Goal: Book appointment/travel/reservation

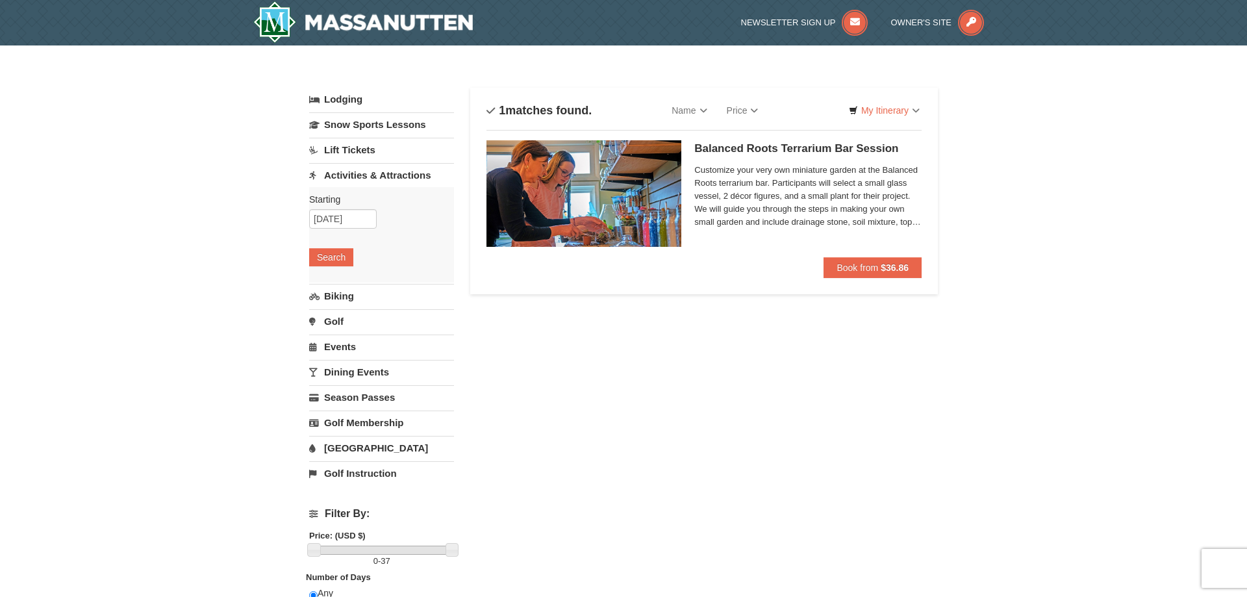
click at [379, 212] on div "Starting Please format dates MM/DD/YYYY Please format dates MM/DD/YYYY [DATE] S…" at bounding box center [381, 234] width 145 height 95
click at [350, 219] on input "[DATE]" at bounding box center [343, 218] width 68 height 19
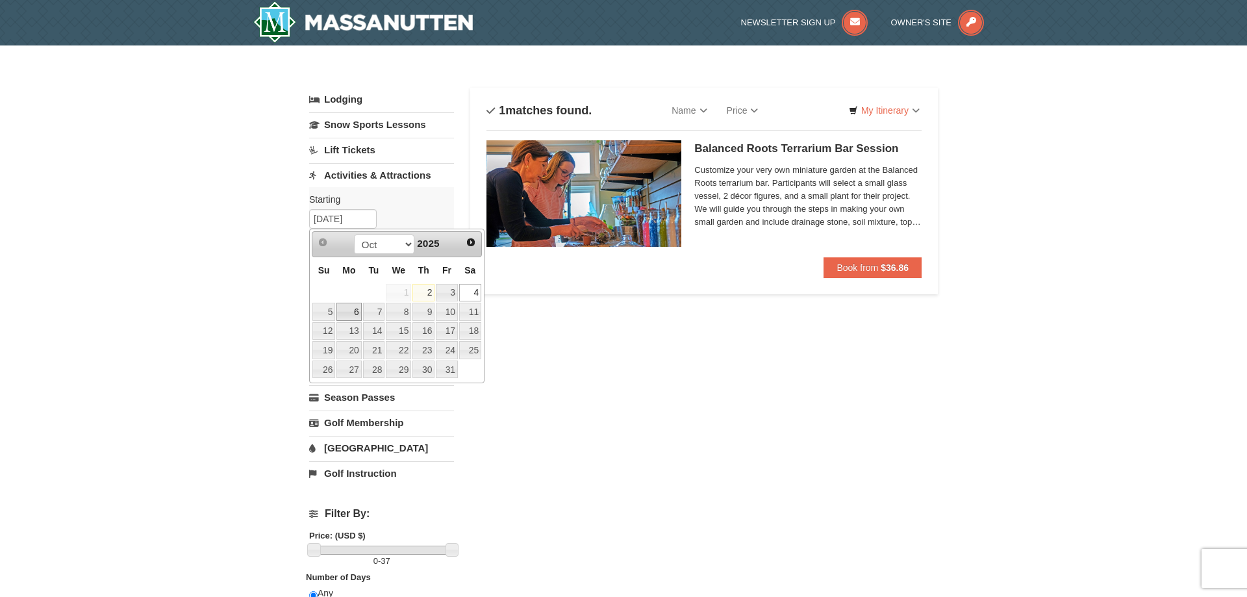
click at [347, 313] on link "6" at bounding box center [348, 312] width 25 height 18
type input "[DATE]"
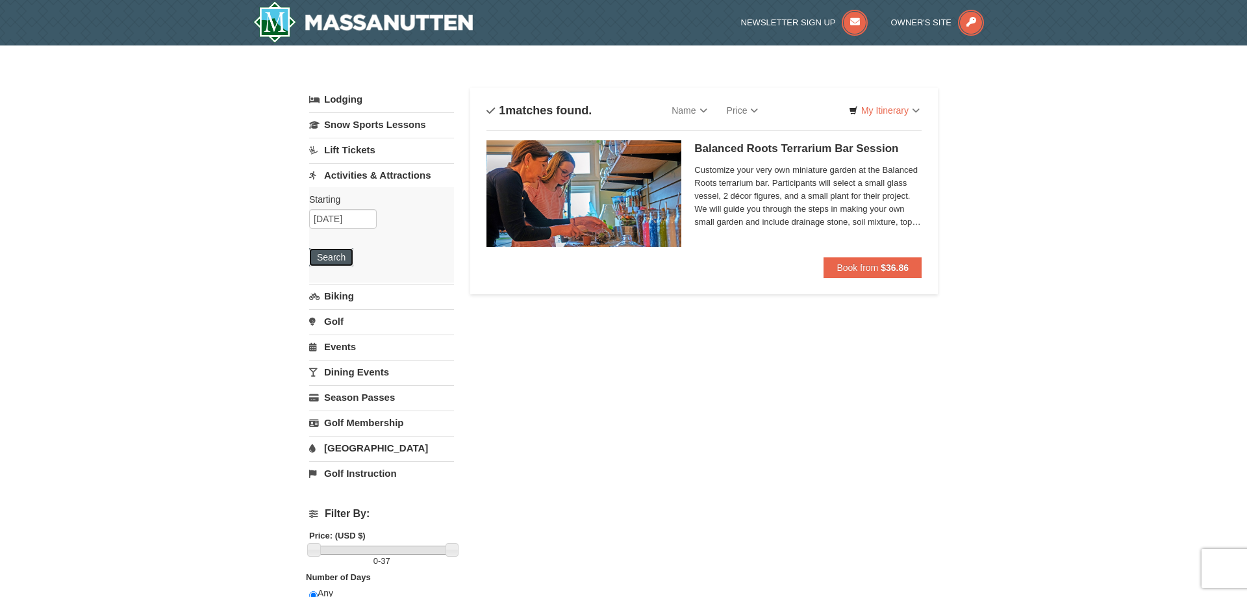
click at [341, 261] on button "Search" at bounding box center [331, 257] width 44 height 18
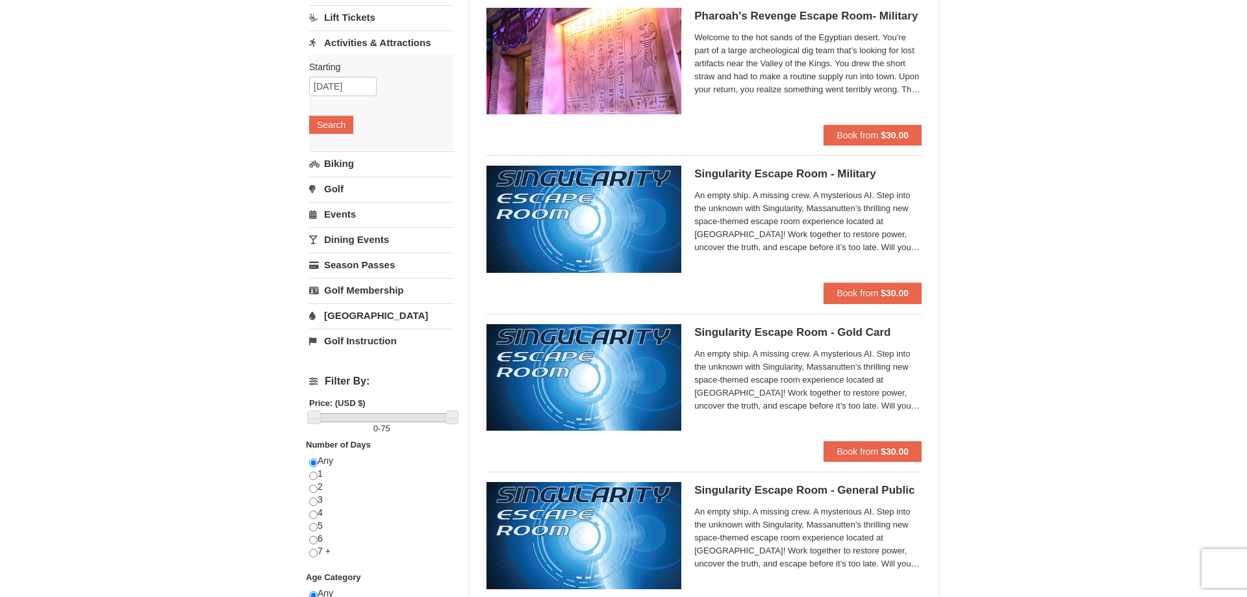
scroll to position [66, 0]
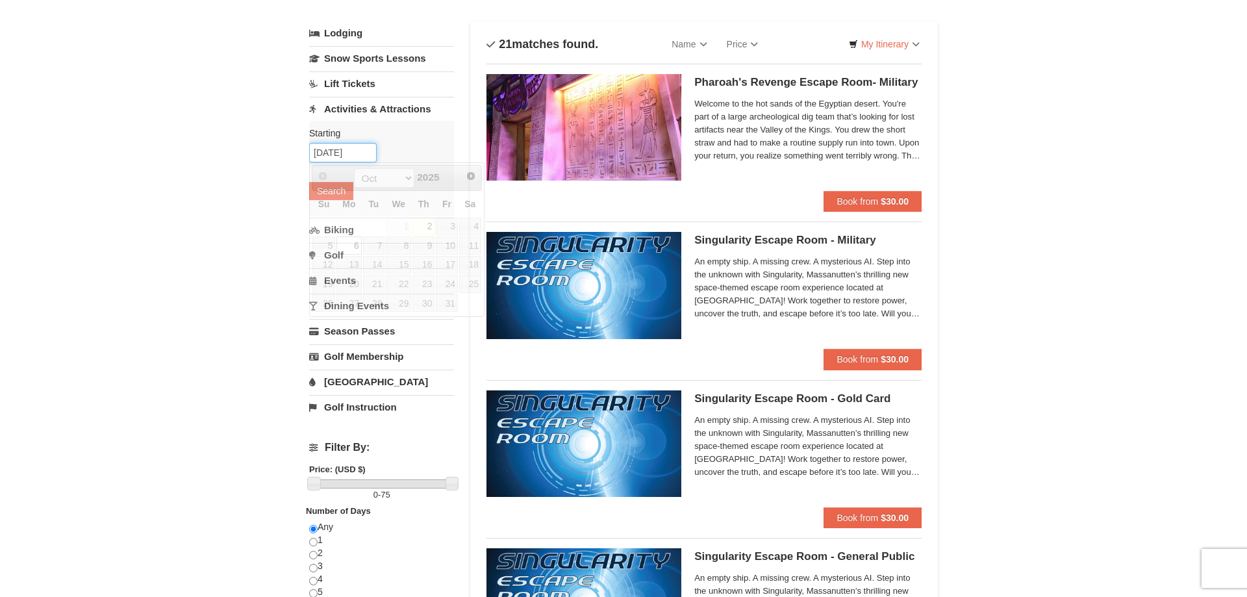
click at [369, 155] on input "10/06/2025" at bounding box center [343, 152] width 68 height 19
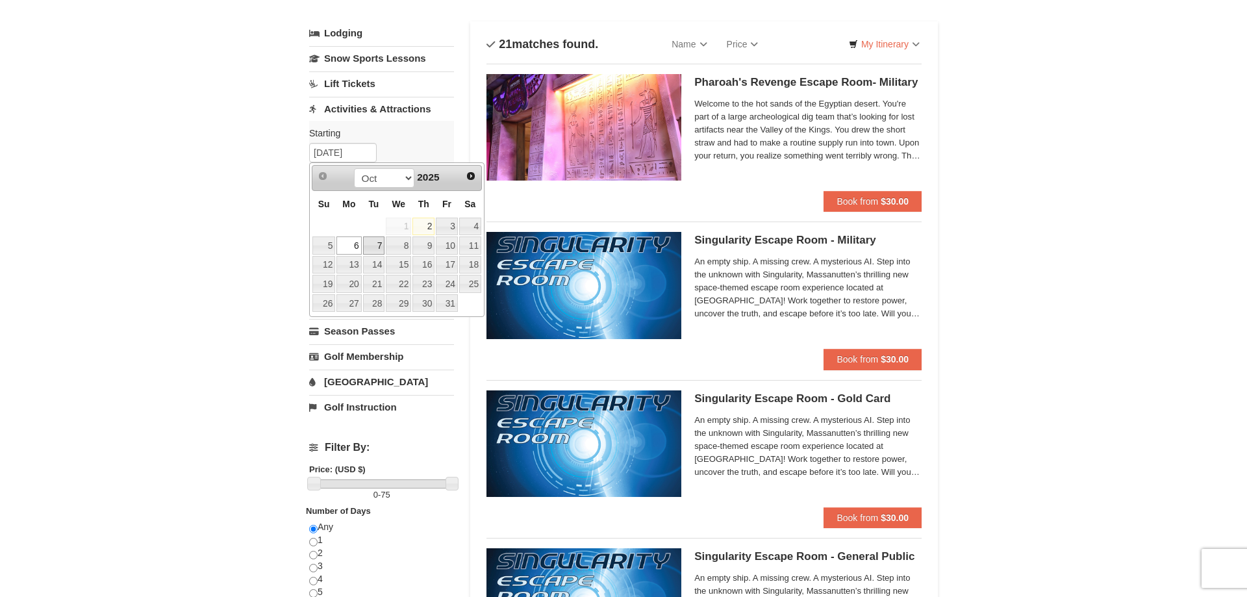
click at [373, 247] on link "7" at bounding box center [374, 245] width 22 height 18
type input "10/07/2025"
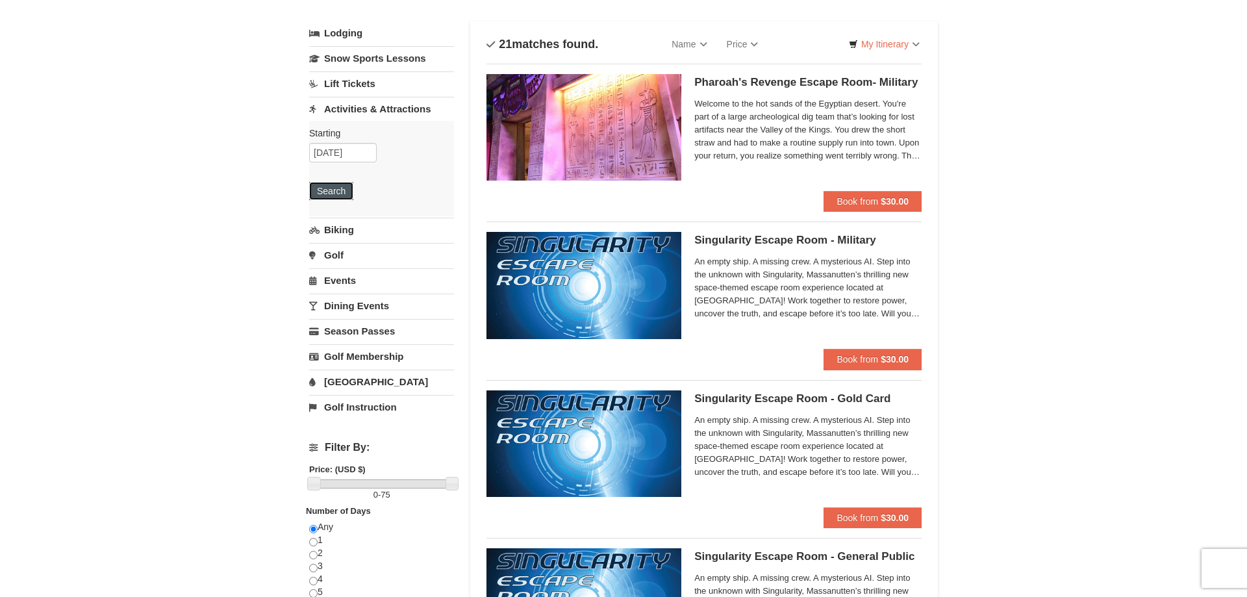
click at [340, 194] on button "Search" at bounding box center [331, 191] width 44 height 18
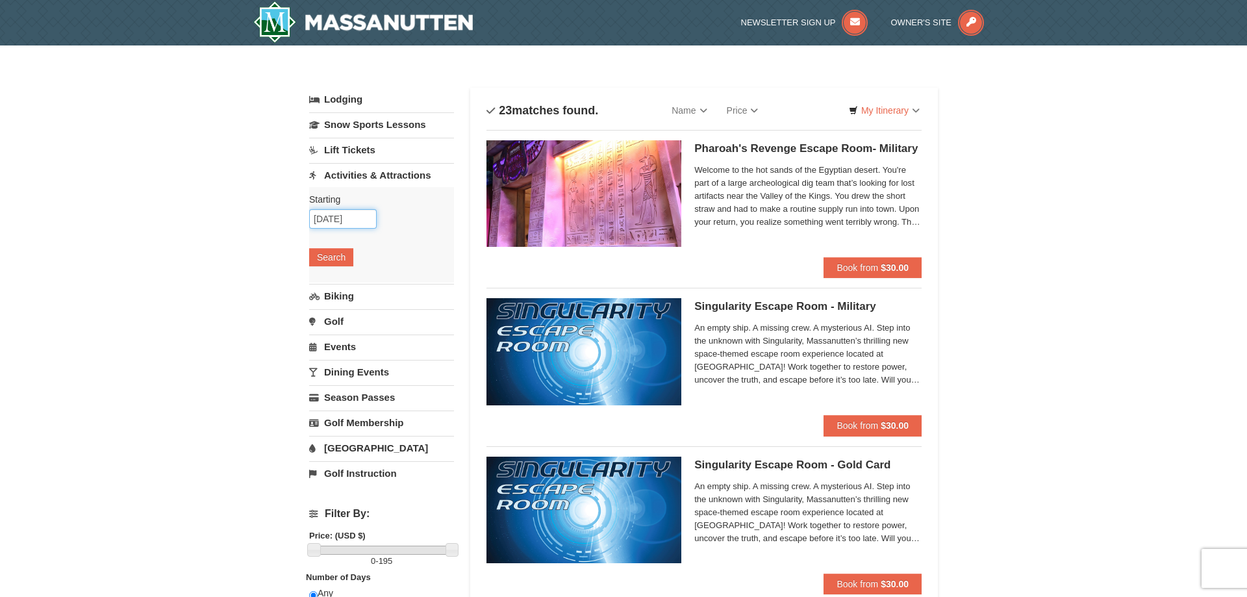
click at [366, 214] on input "10/07/2025" at bounding box center [343, 218] width 68 height 19
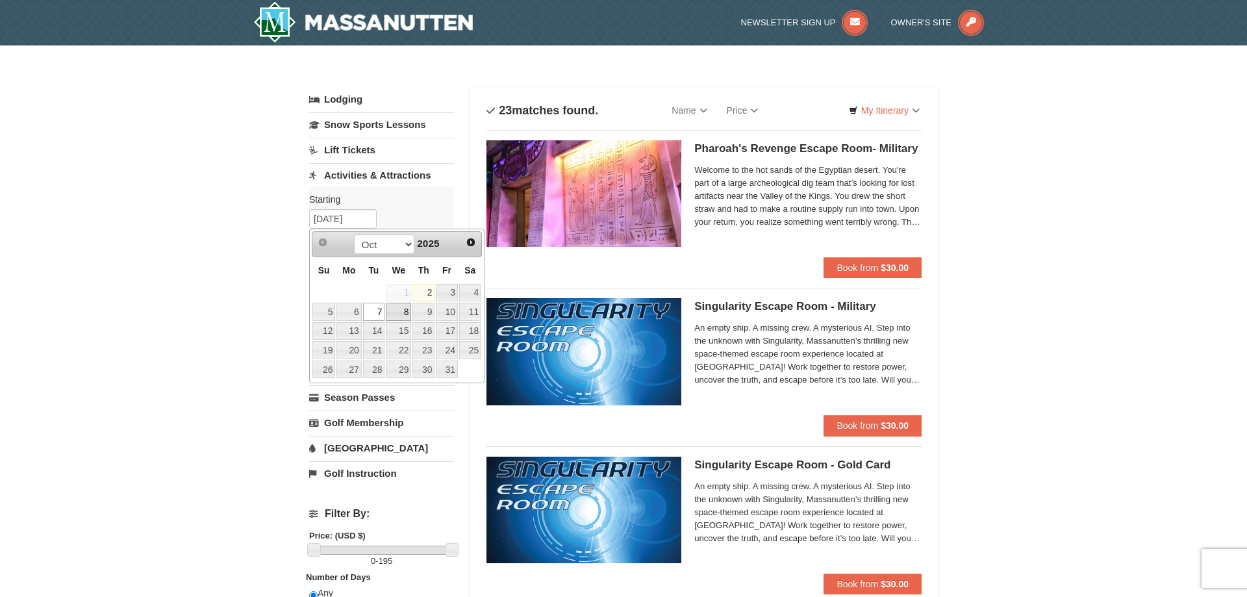
click at [397, 314] on link "8" at bounding box center [398, 312] width 25 height 18
type input "10/08/2025"
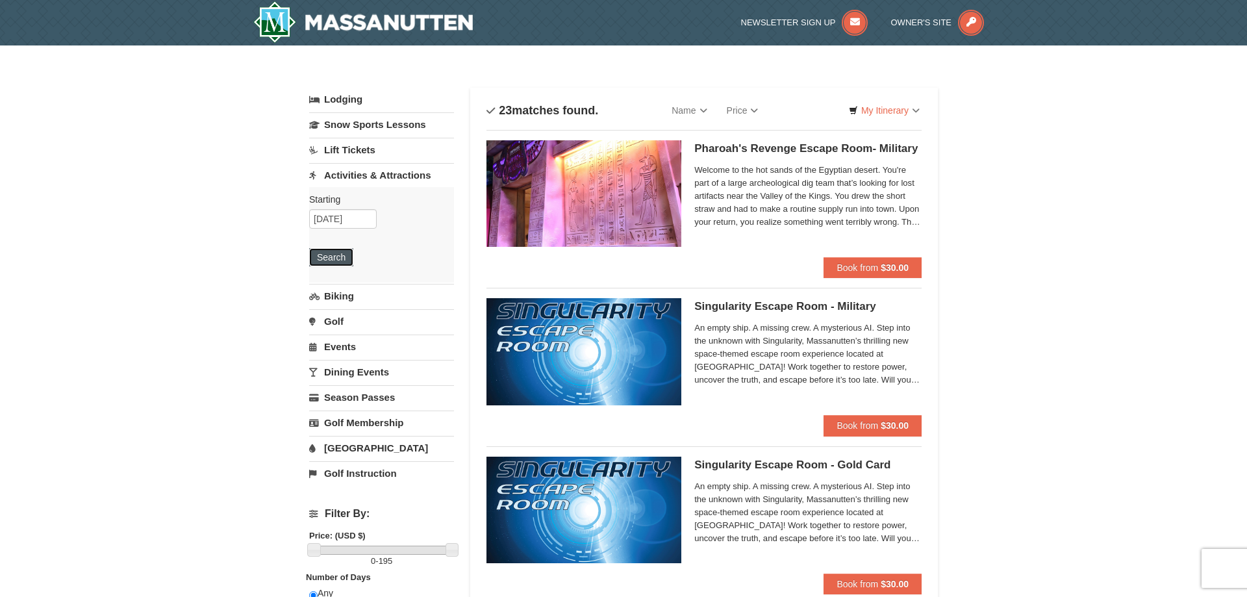
click at [326, 258] on button "Search" at bounding box center [331, 257] width 44 height 18
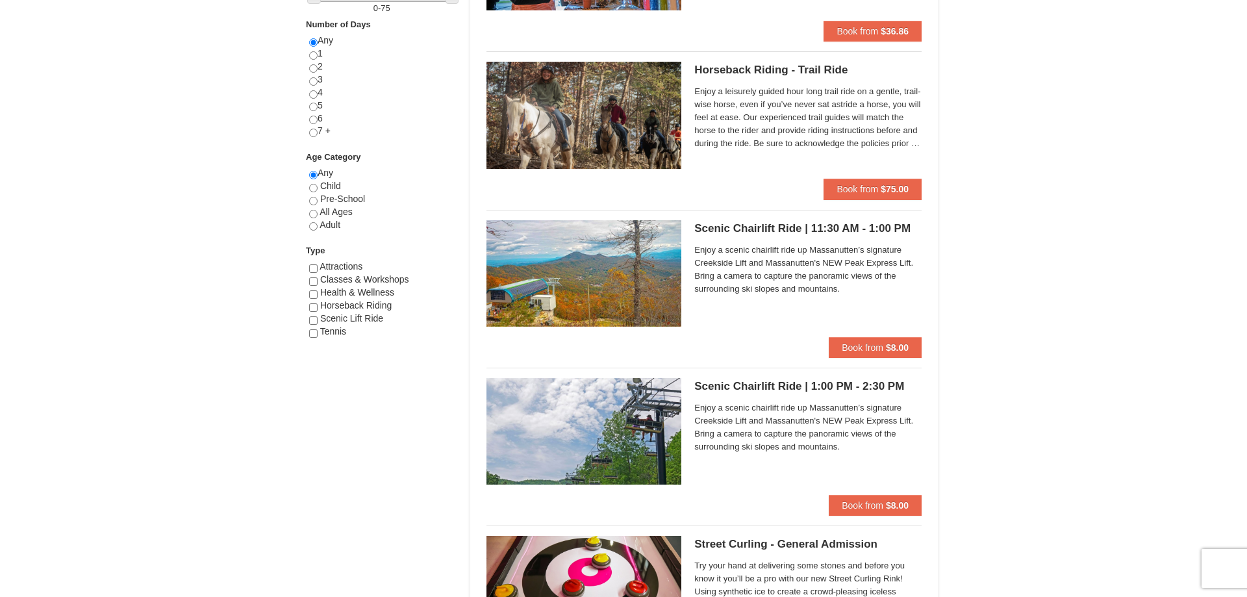
scroll to position [155, 0]
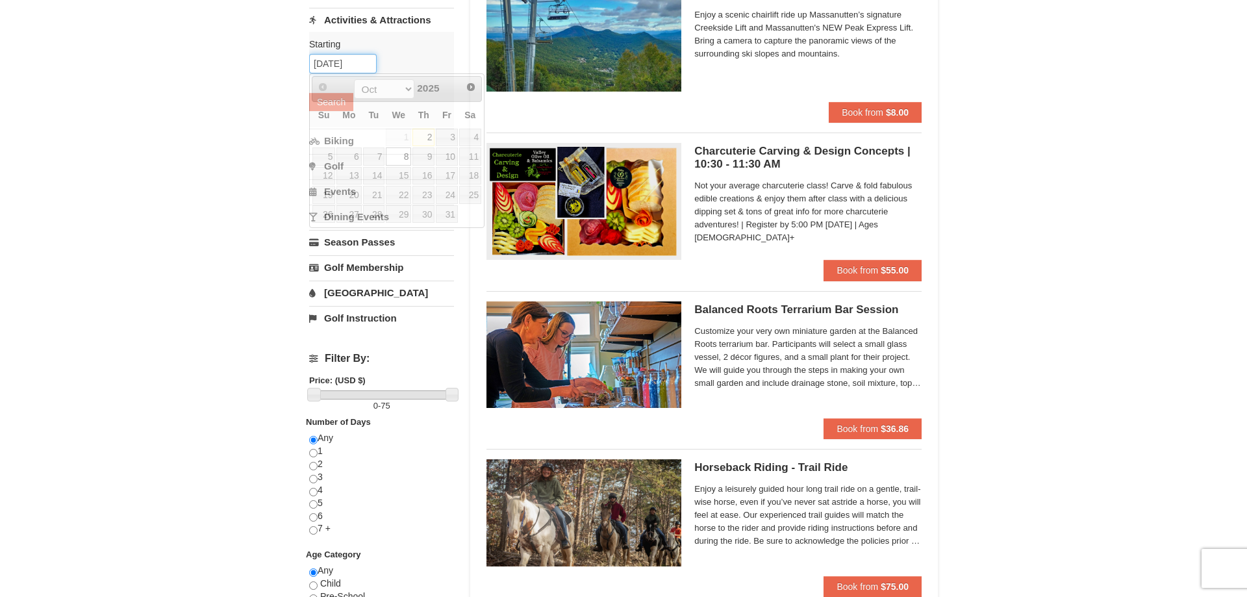
click at [371, 62] on input "[DATE]" at bounding box center [343, 63] width 68 height 19
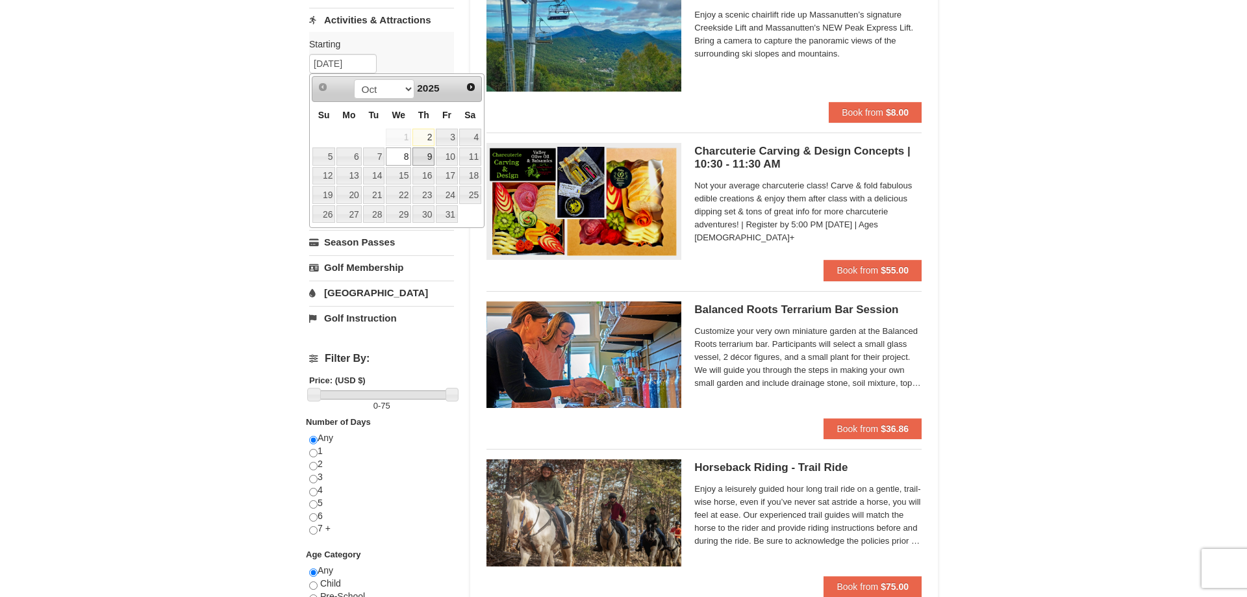
click at [430, 159] on link "9" at bounding box center [423, 156] width 22 height 18
type input "10/09/2025"
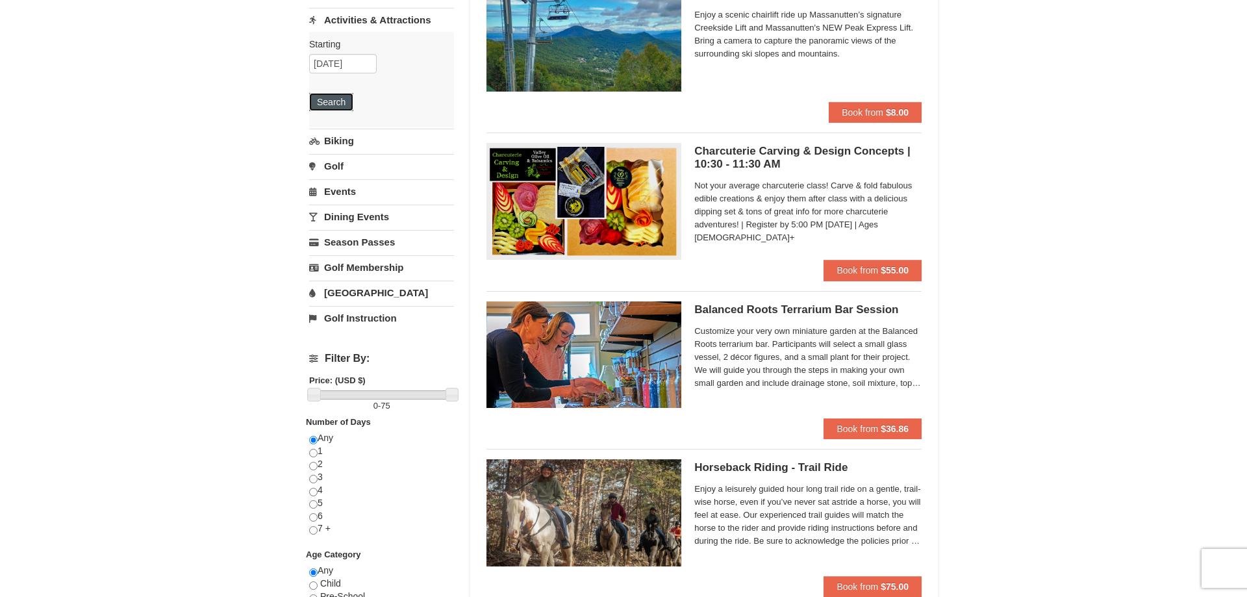
click at [333, 105] on button "Search" at bounding box center [331, 102] width 44 height 18
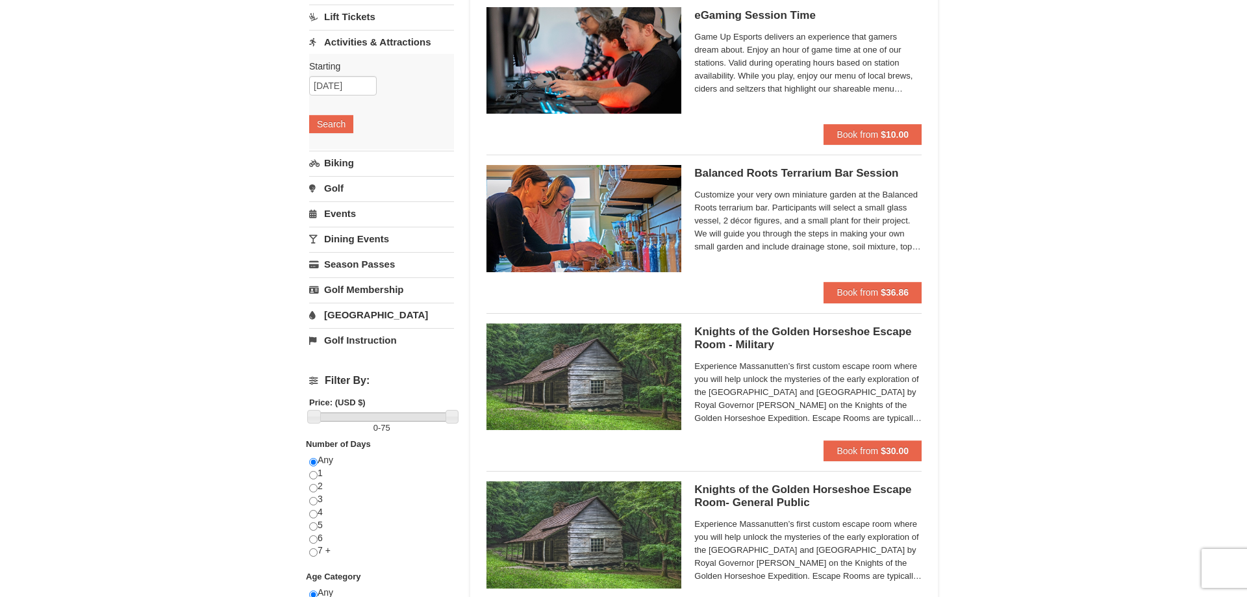
scroll to position [132, 0]
click at [369, 86] on input "[DATE]" at bounding box center [343, 86] width 68 height 19
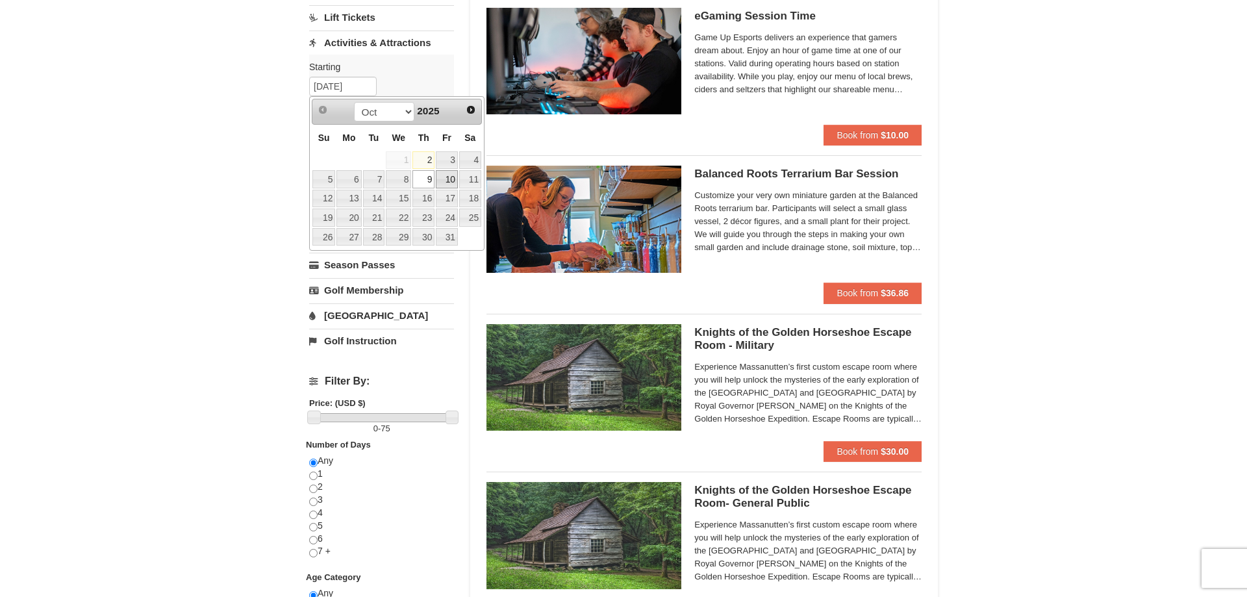
click at [447, 177] on link "10" at bounding box center [447, 179] width 22 height 18
type input "[DATE]"
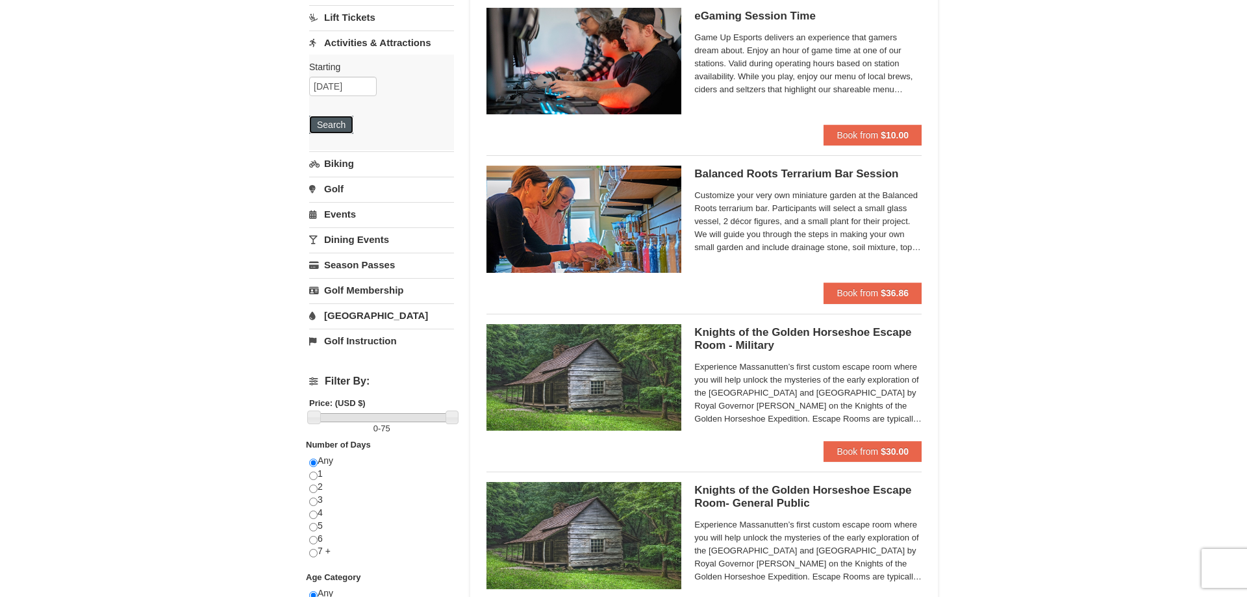
click at [336, 123] on button "Search" at bounding box center [331, 125] width 44 height 18
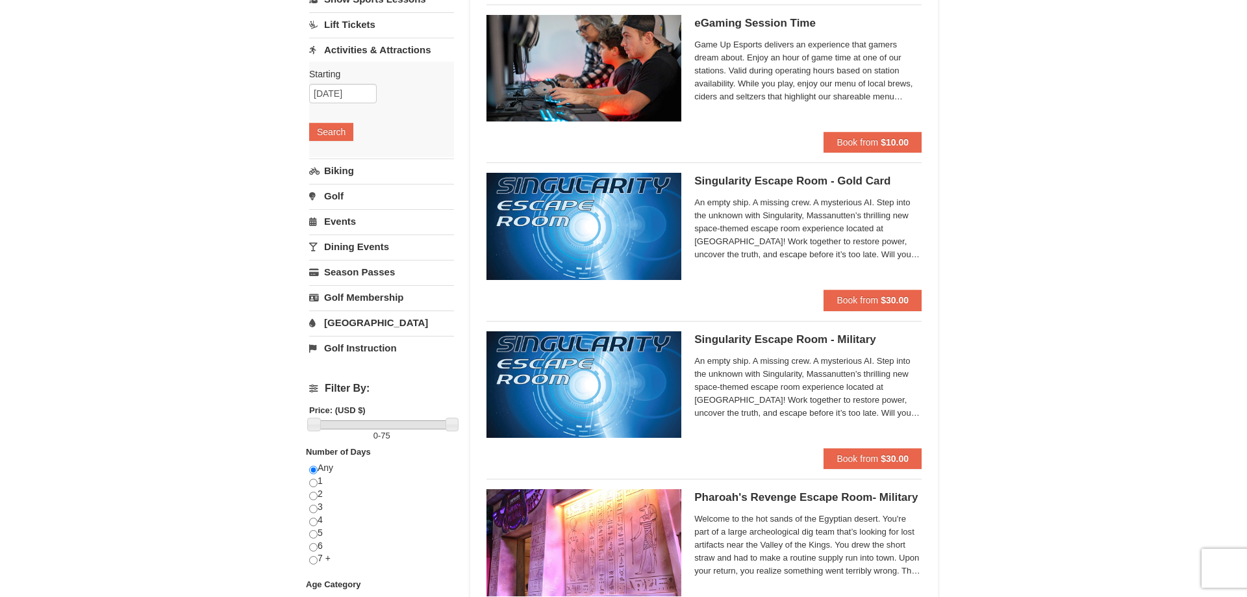
scroll to position [132, 0]
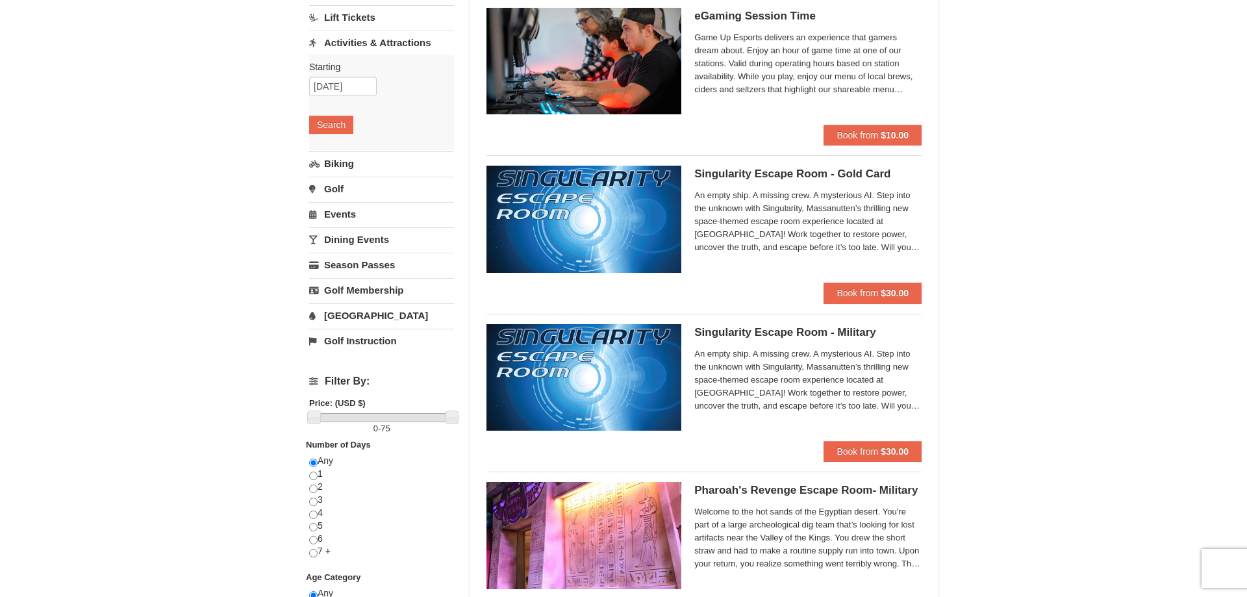
click at [330, 184] on link "Golf" at bounding box center [381, 189] width 145 height 24
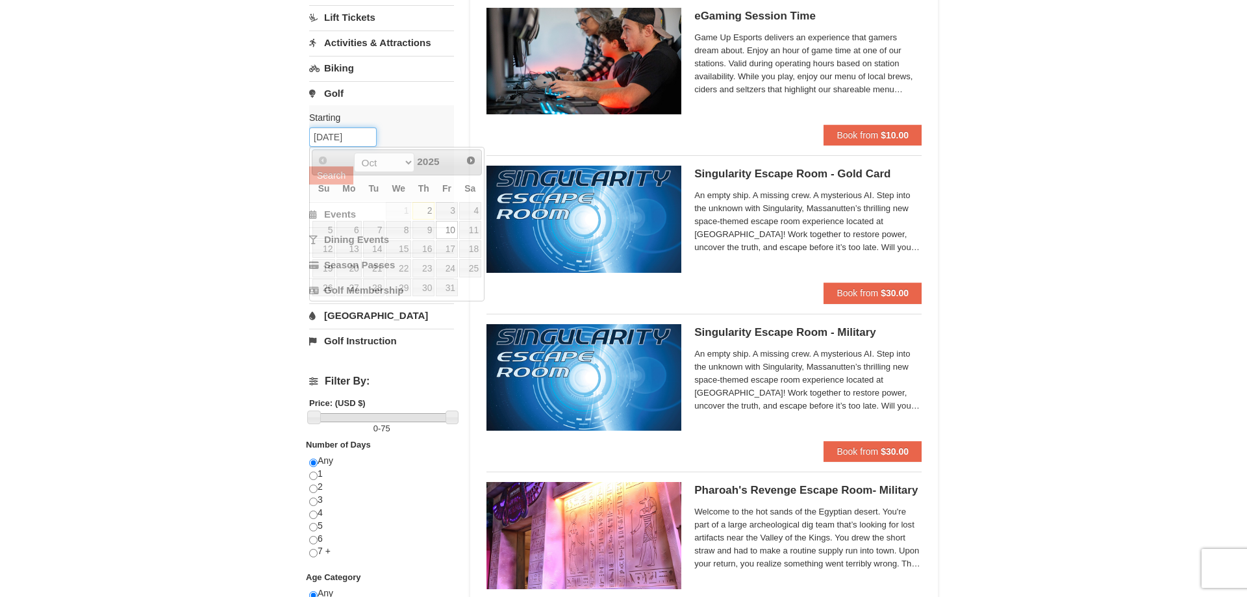
click at [362, 136] on input "[DATE]" at bounding box center [343, 136] width 68 height 19
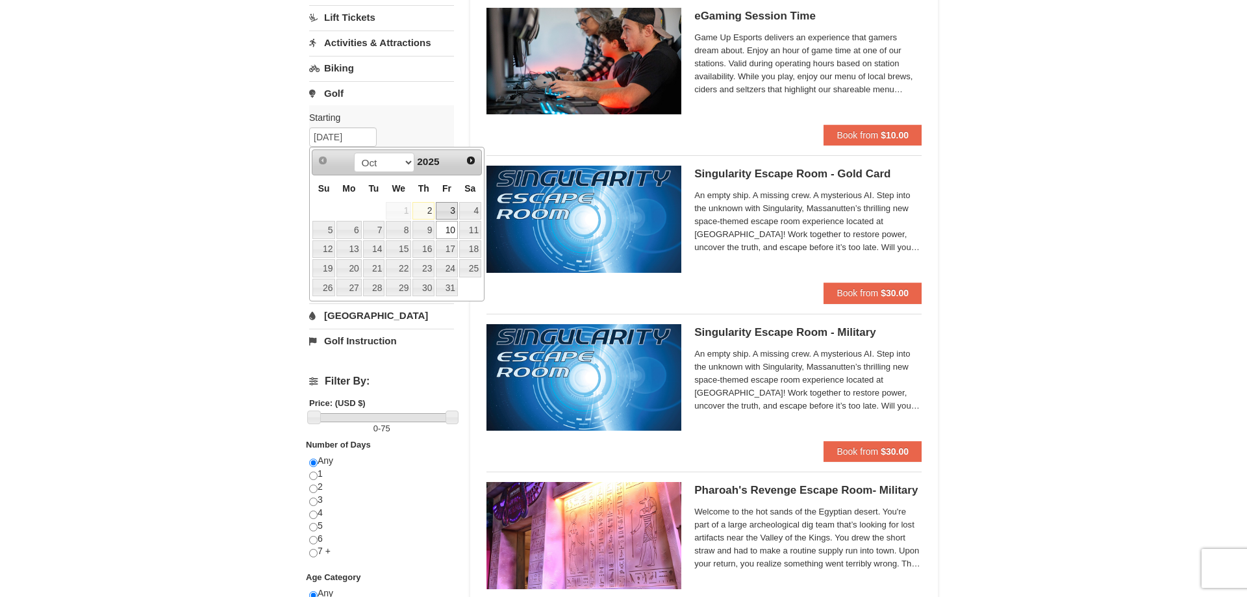
click at [450, 209] on link "3" at bounding box center [447, 211] width 22 height 18
type input "[DATE]"
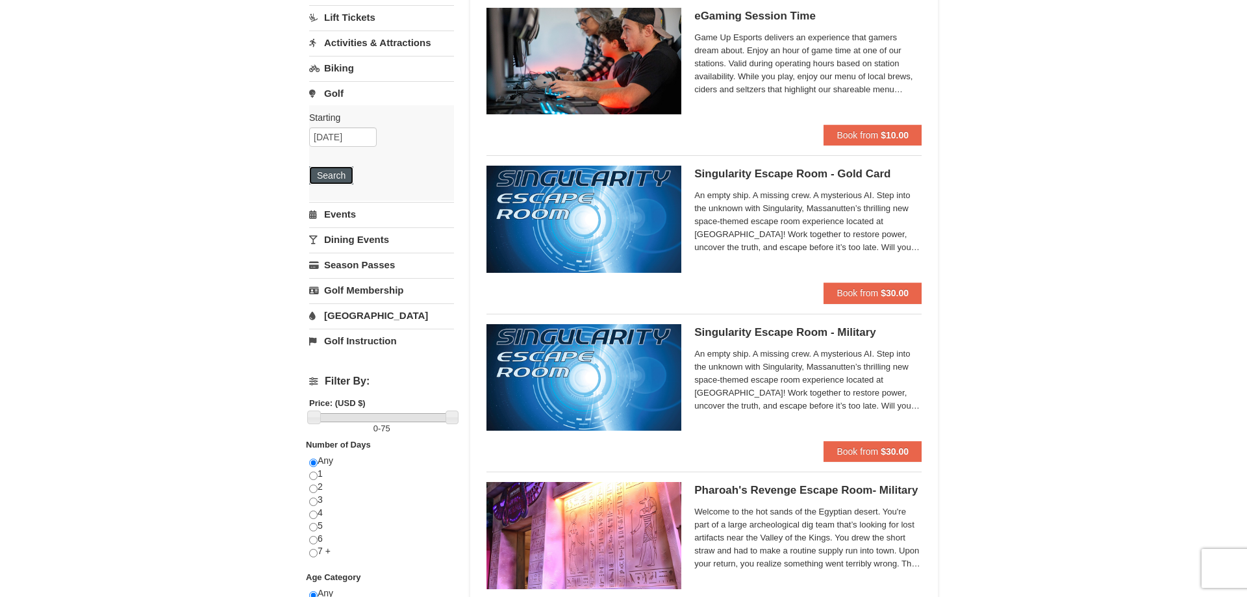
click at [319, 168] on button "Search" at bounding box center [331, 175] width 44 height 18
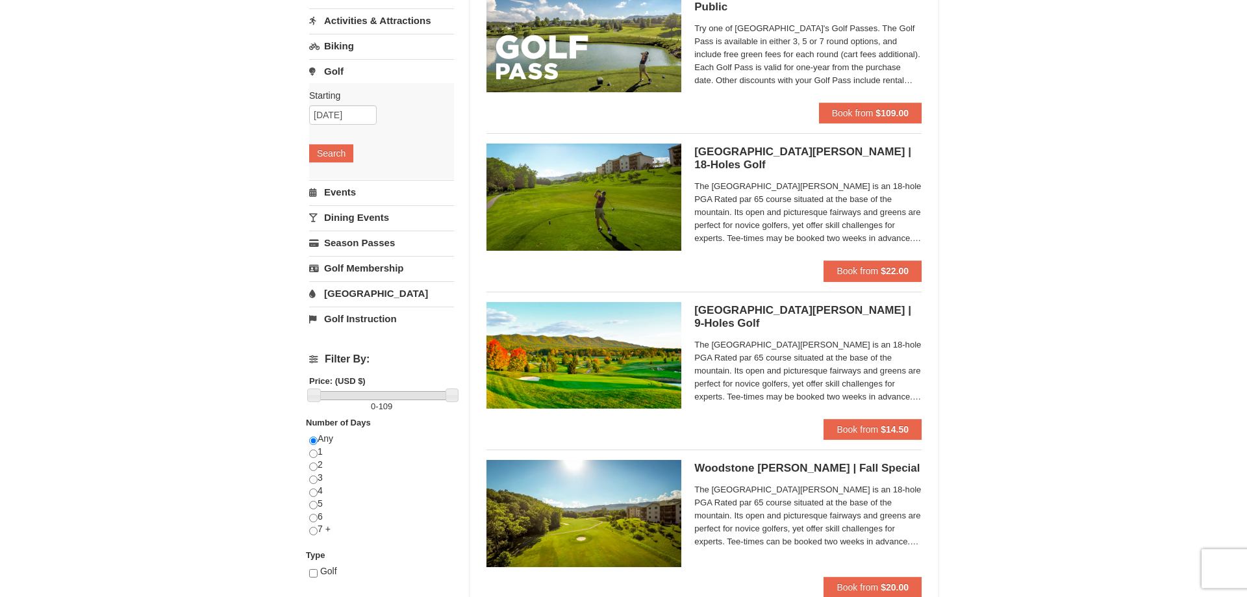
scroll to position [199, 0]
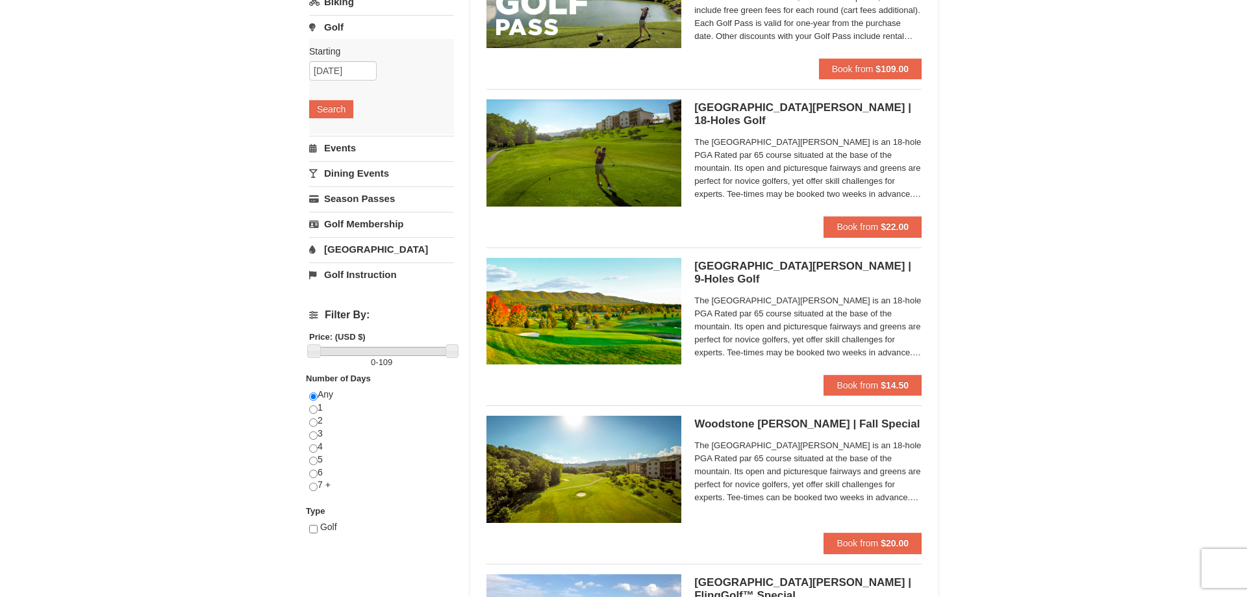
click at [893, 343] on span "The Woodstone Meadows Golf Course is an 18-hole PGA Rated par 65 course situate…" at bounding box center [807, 326] width 227 height 65
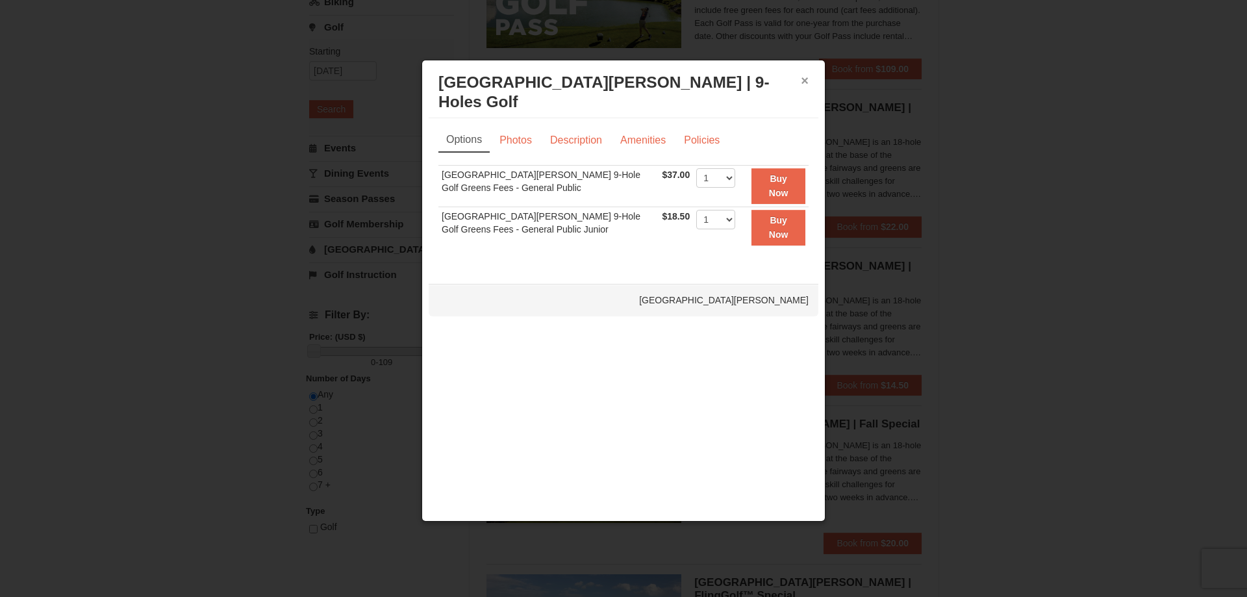
click at [806, 77] on button "×" at bounding box center [805, 80] width 8 height 13
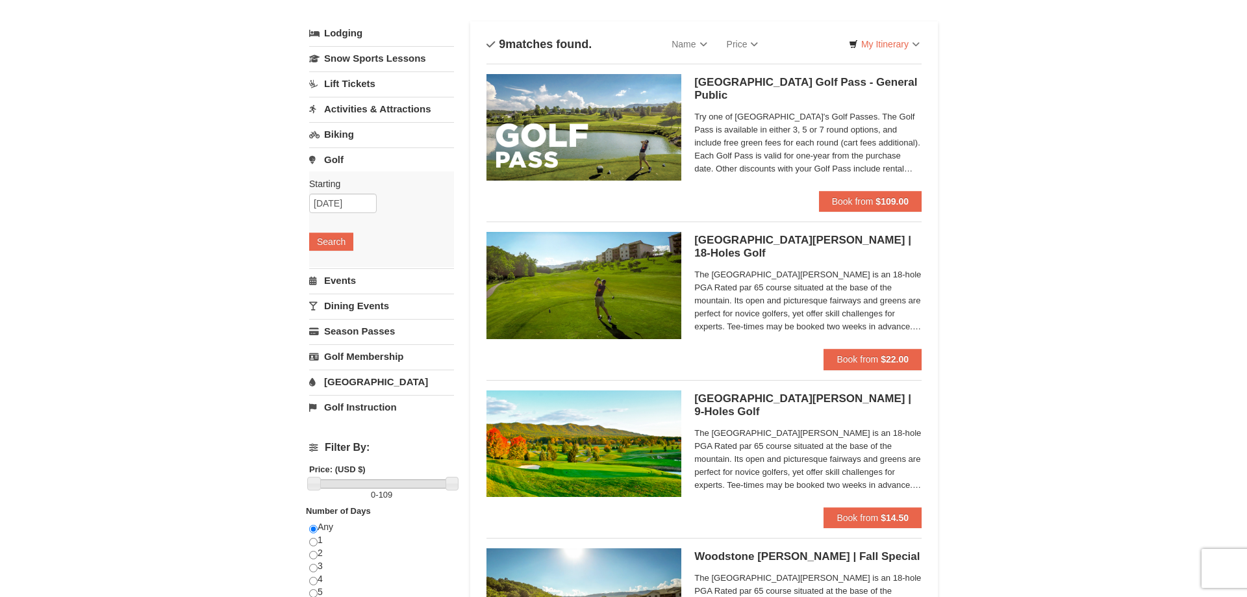
scroll to position [0, 0]
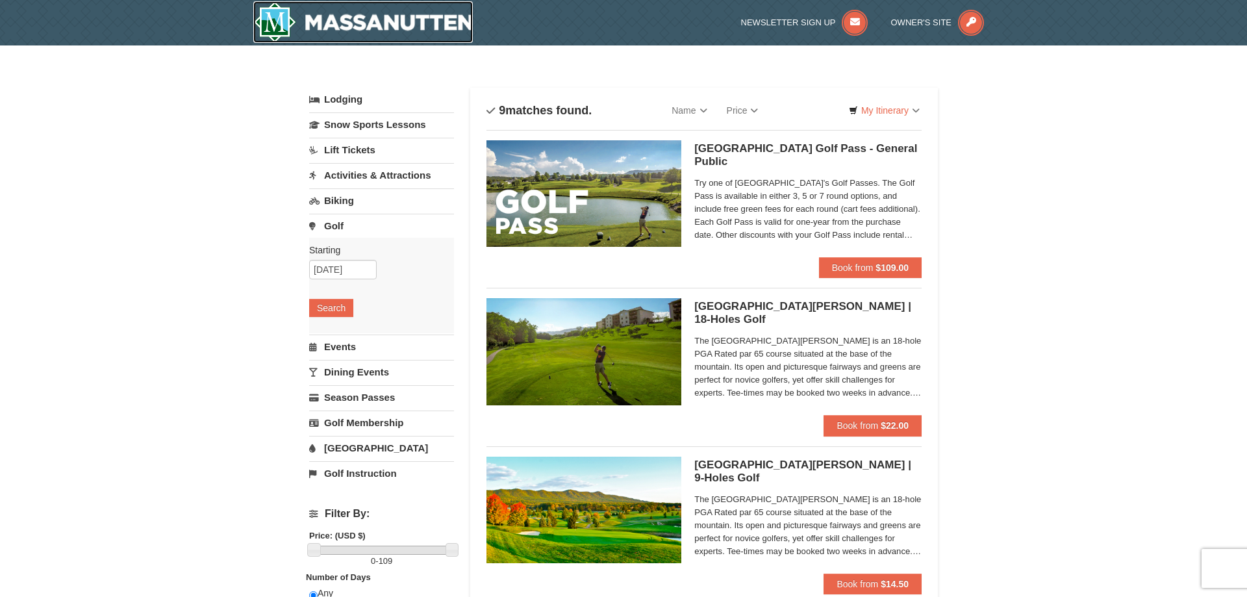
click at [386, 23] on img at bounding box center [362, 22] width 219 height 42
